Goal: Obtain resource: Obtain resource

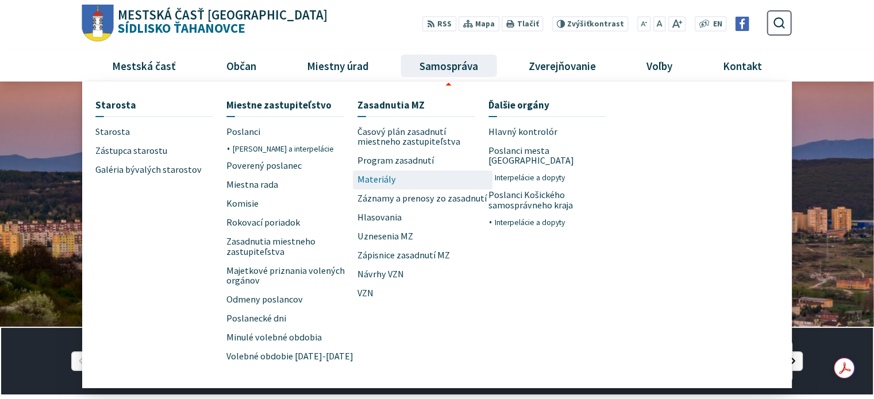
click at [393, 174] on link "Materiály" at bounding box center [422, 180] width 131 height 19
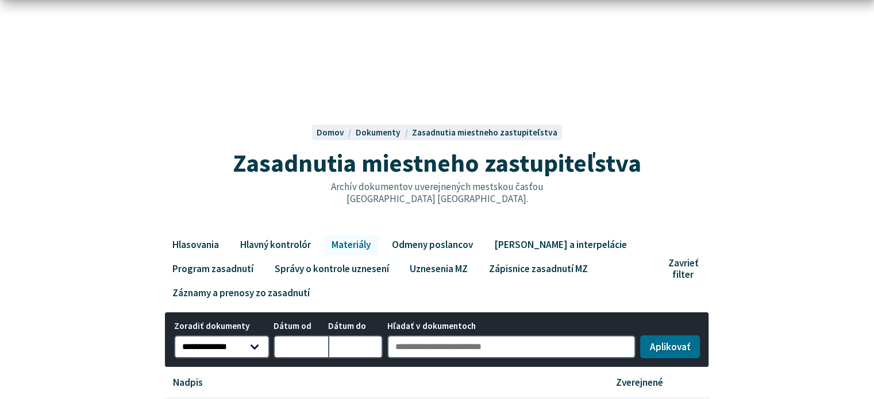
scroll to position [287, 0]
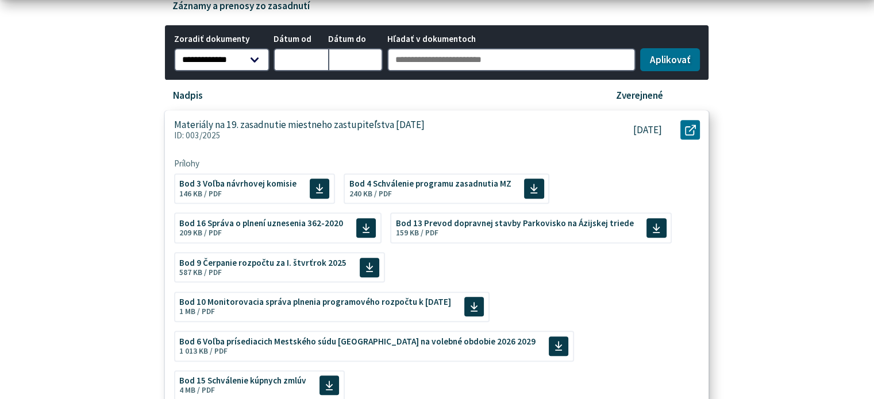
click at [354, 129] on p "Materiály na 19. zasadnutie miestneho zastupiteľstva [DATE]" at bounding box center [299, 125] width 250 height 12
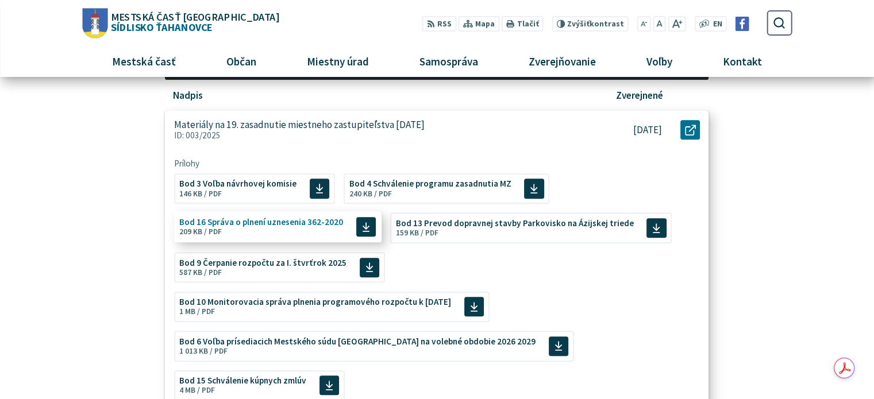
click at [278, 218] on span "Bod 16 Správa o plnení uznesenia 362-2020" at bounding box center [261, 222] width 164 height 9
